Goal: Check status: Check status

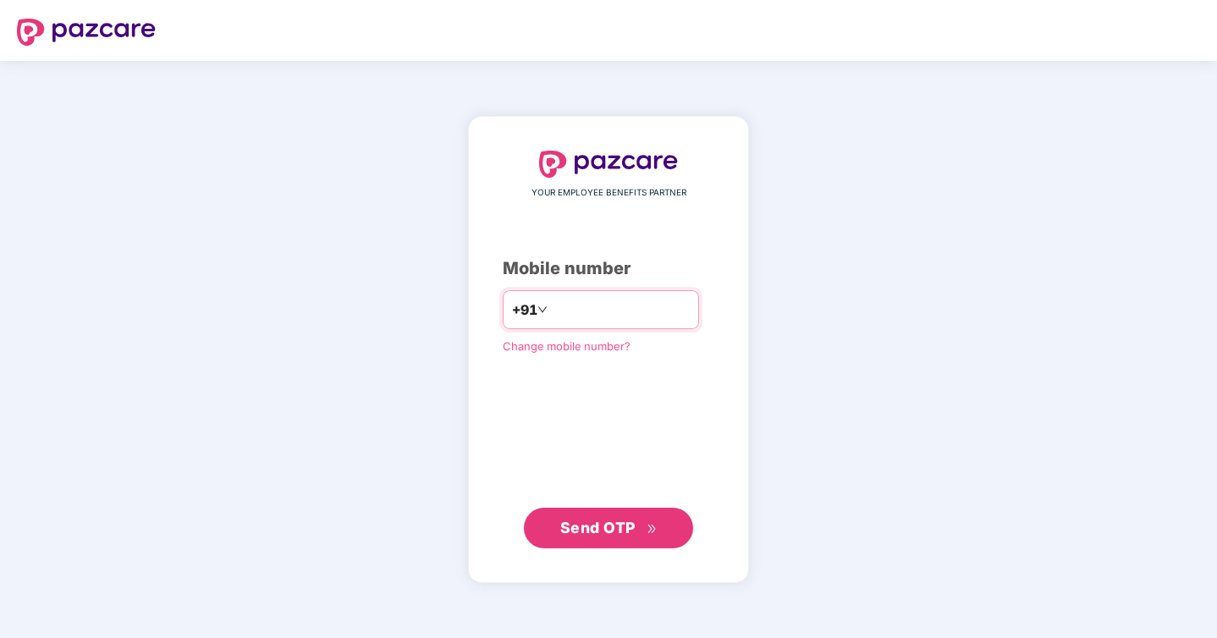
click at [621, 302] on input "number" at bounding box center [620, 309] width 139 height 27
type input "**********"
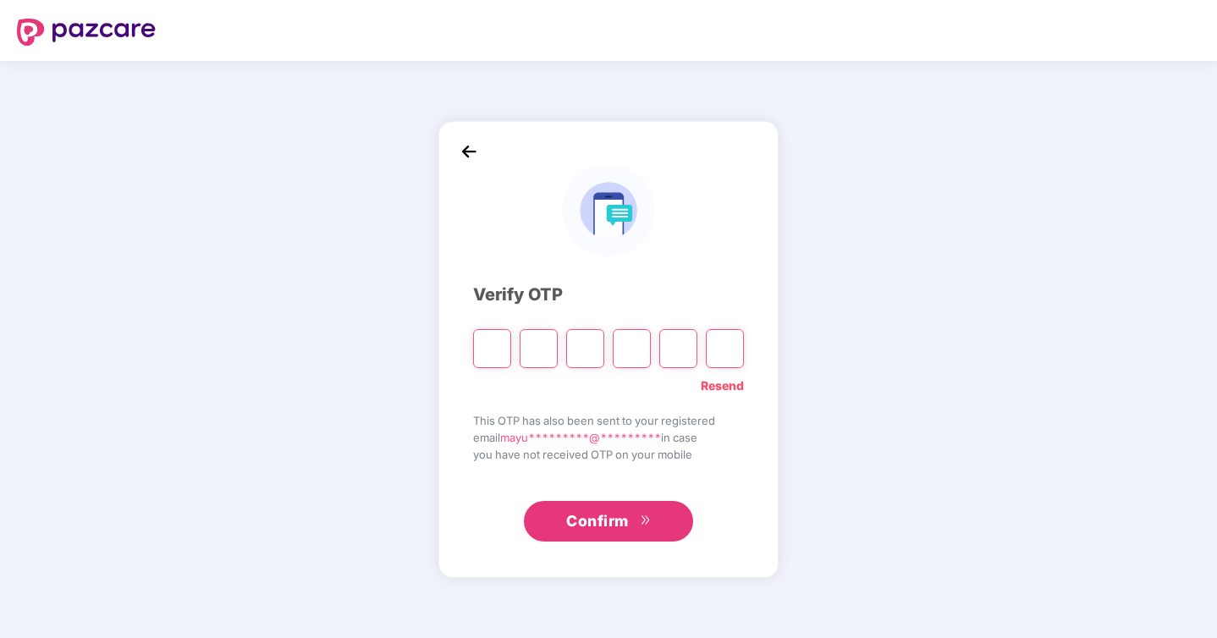
type input "*"
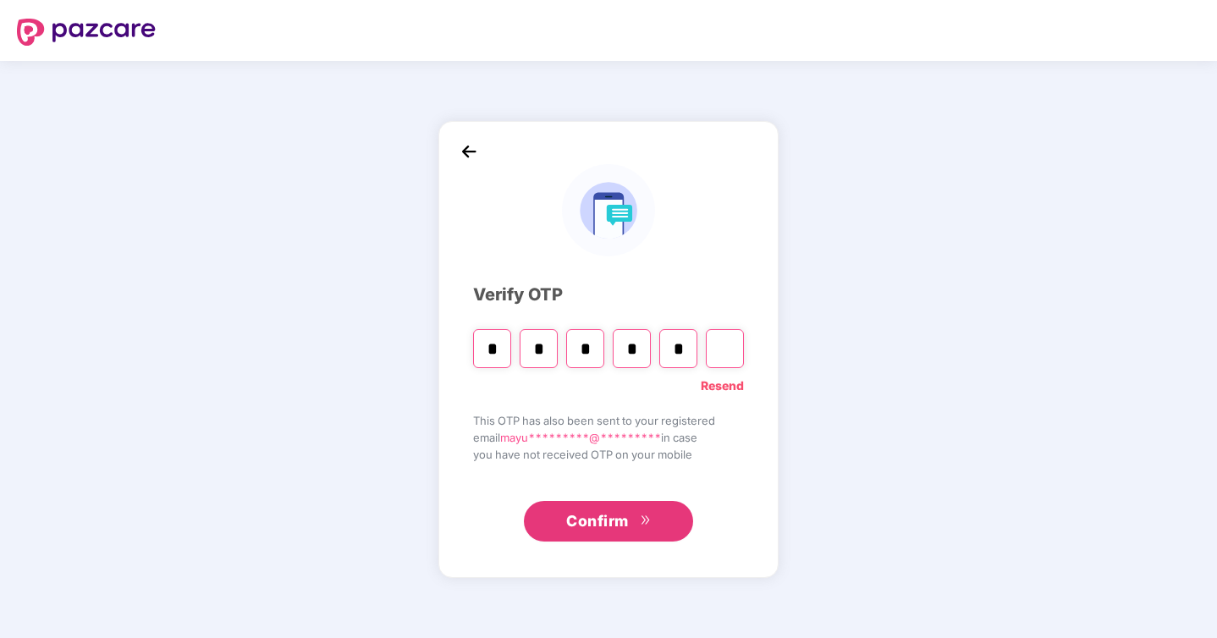
type input "*"
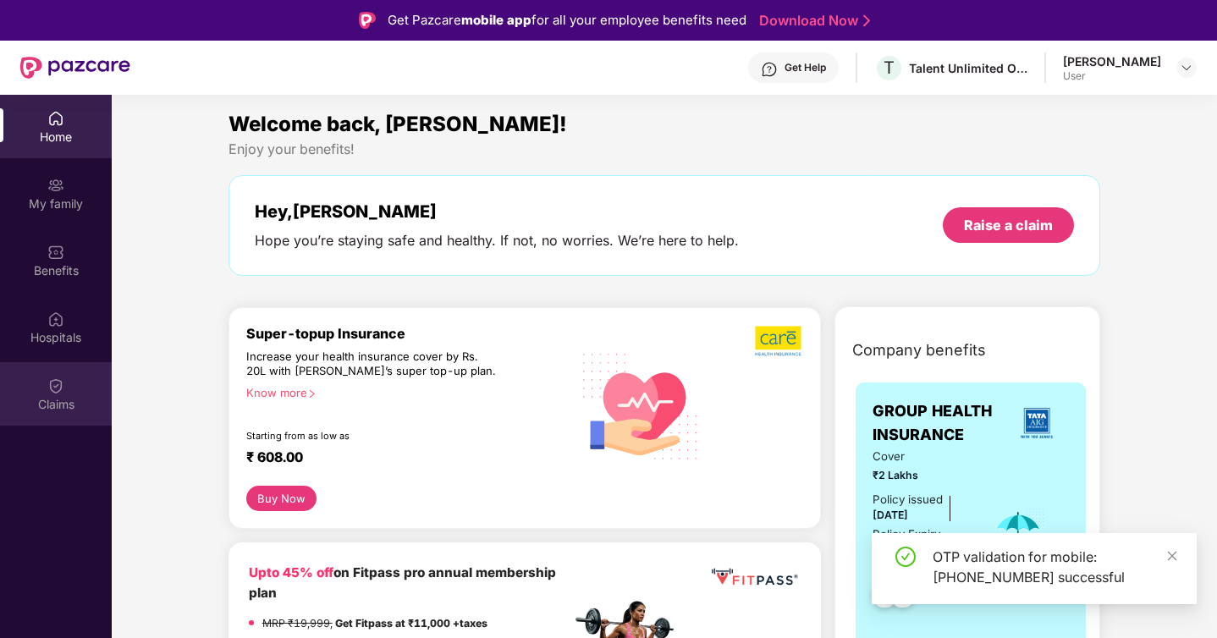
click at [52, 411] on div "Claims" at bounding box center [56, 404] width 112 height 17
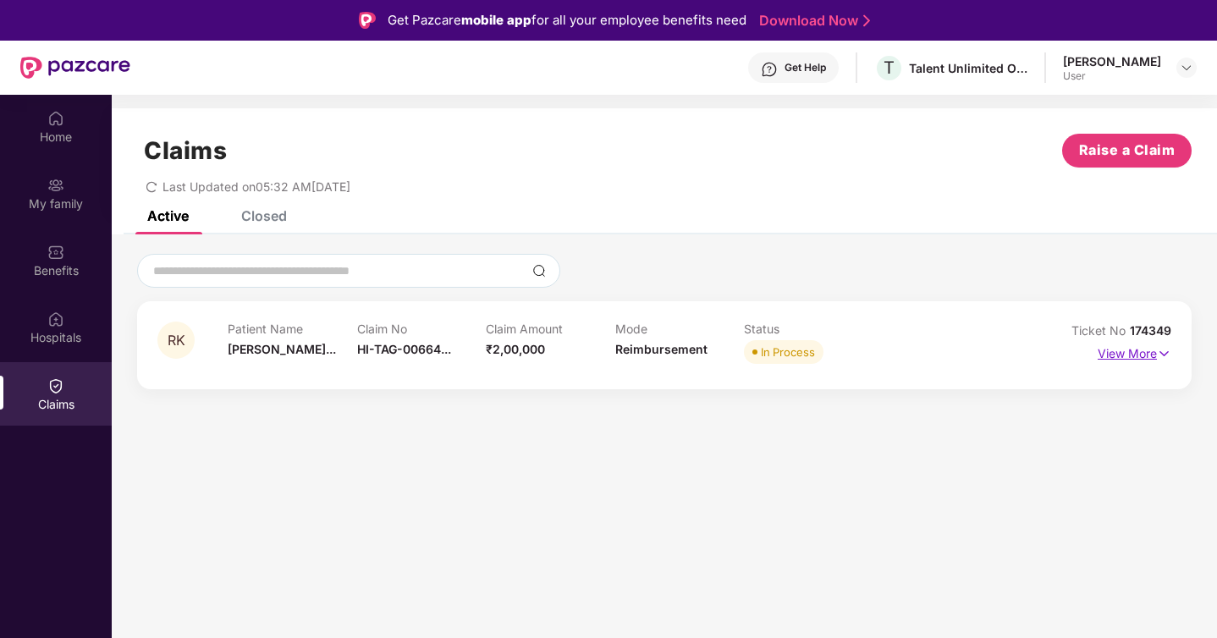
click at [1136, 349] on p "View More" at bounding box center [1134, 351] width 74 height 23
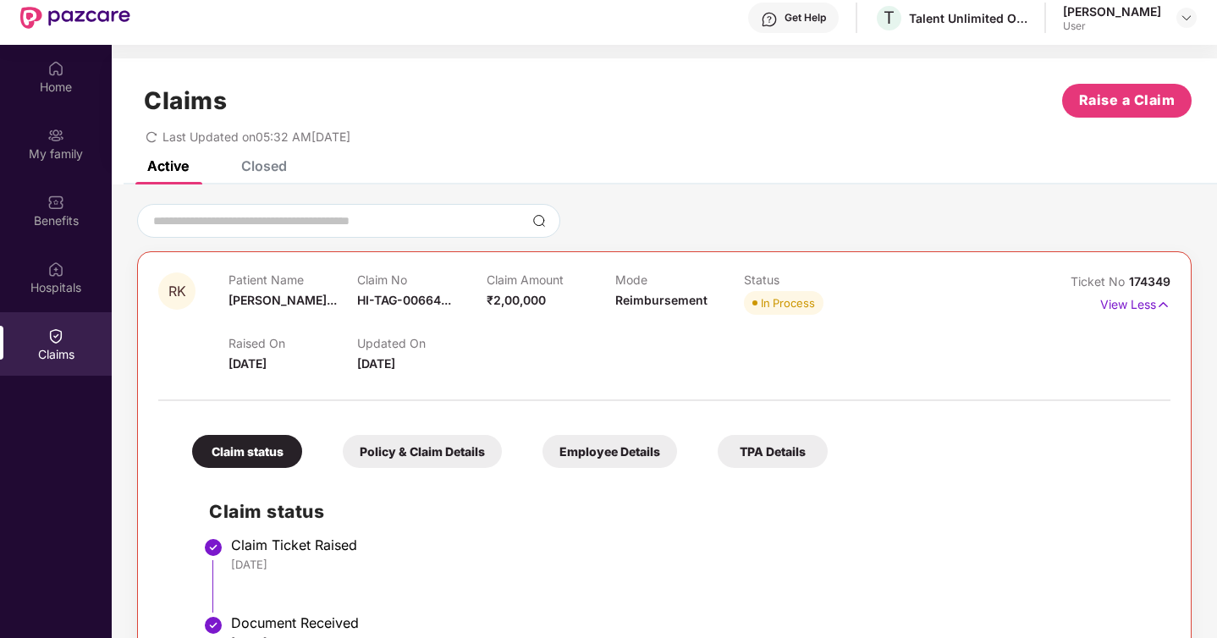
scroll to position [49, 0]
click at [439, 454] on div "Policy & Claim Details" at bounding box center [422, 452] width 159 height 33
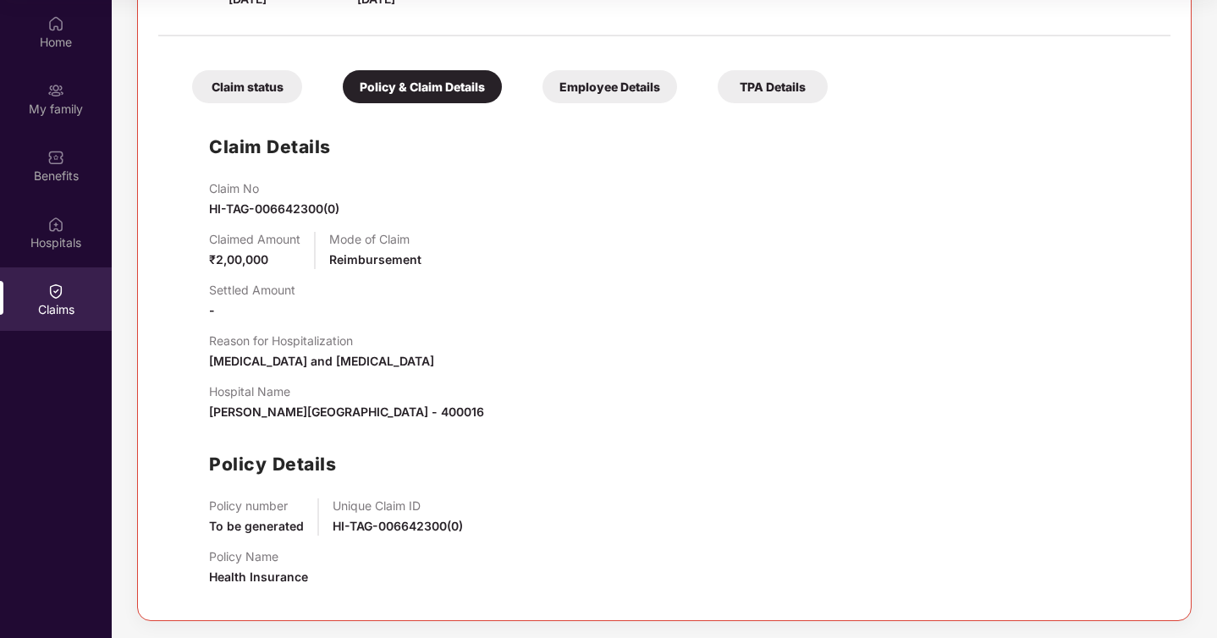
scroll to position [95, 0]
click at [606, 96] on div "Employee Details" at bounding box center [609, 86] width 135 height 33
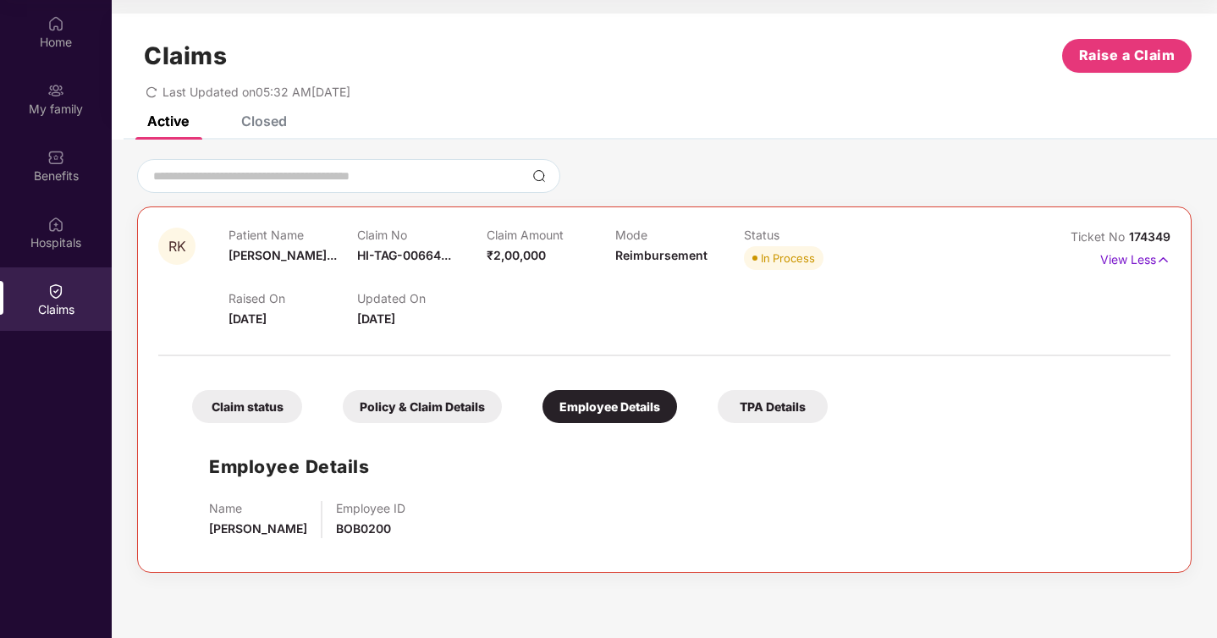
click at [763, 413] on div "TPA Details" at bounding box center [772, 406] width 110 height 33
